Goal: Navigation & Orientation: Find specific page/section

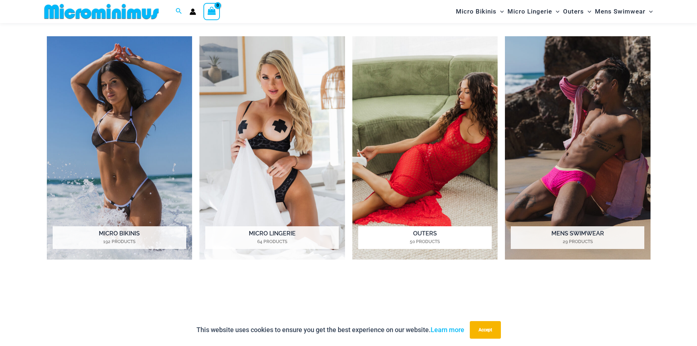
scroll to position [652, 0]
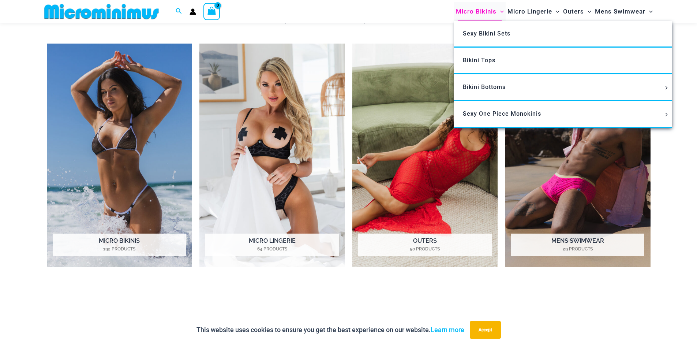
click at [481, 14] on span "Micro Bikinis" at bounding box center [476, 11] width 41 height 19
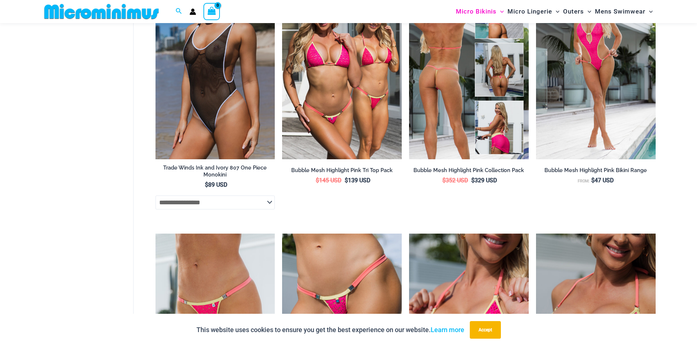
scroll to position [946, 0]
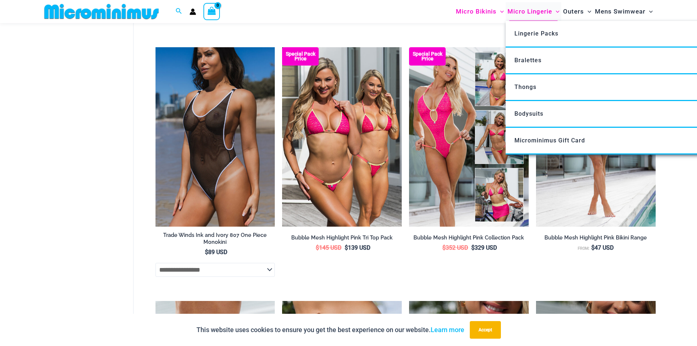
click at [519, 7] on span "Micro Lingerie" at bounding box center [529, 11] width 45 height 19
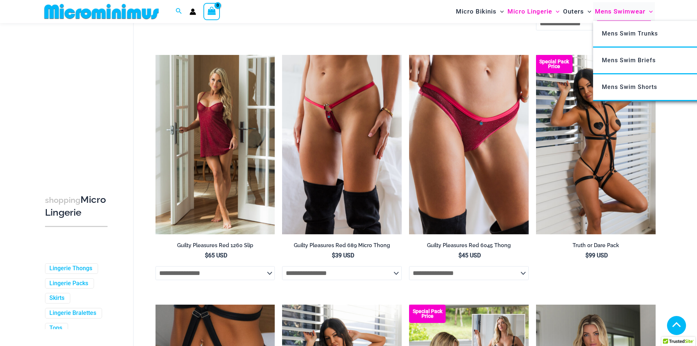
scroll to position [324, 0]
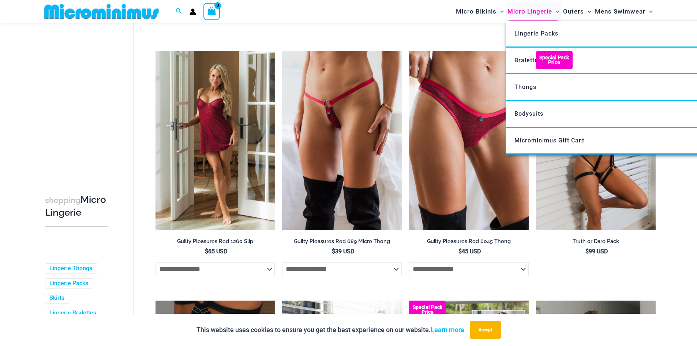
click at [560, 16] on link "Micro Lingerie" at bounding box center [533, 11] width 56 height 19
